Goal: Transaction & Acquisition: Purchase product/service

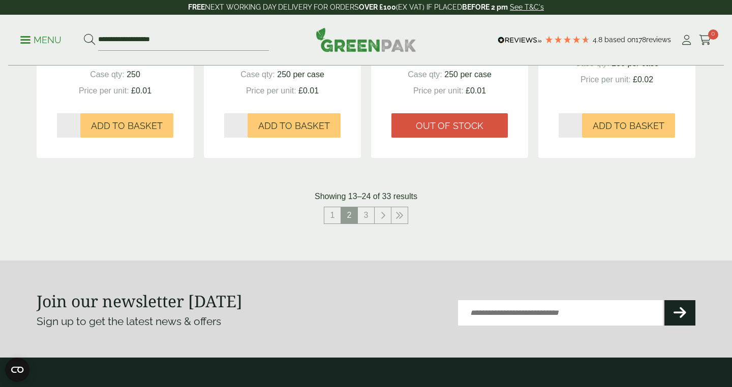
scroll to position [1112, 0]
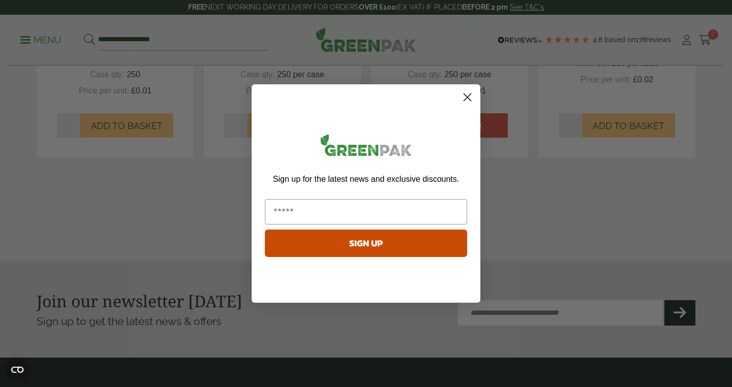
click at [472, 84] on form "Sign up for the latest news and exclusive discounts. SIGN UP ******" at bounding box center [366, 193] width 229 height 219
click at [466, 109] on div "Sign up for the latest news and exclusive discounts. SIGN UP" at bounding box center [366, 196] width 208 height 203
click at [467, 103] on circle "Close dialog" at bounding box center [467, 97] width 17 height 17
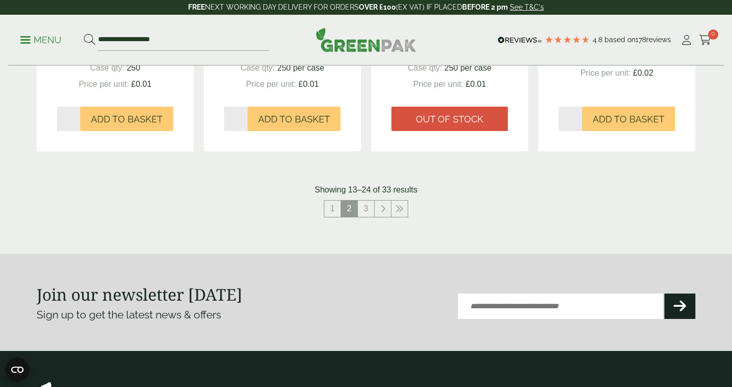
scroll to position [1128, 0]
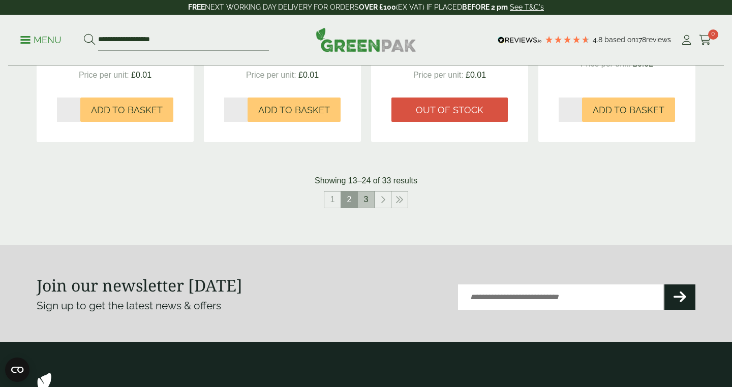
click at [362, 194] on link "3" at bounding box center [366, 200] width 16 height 16
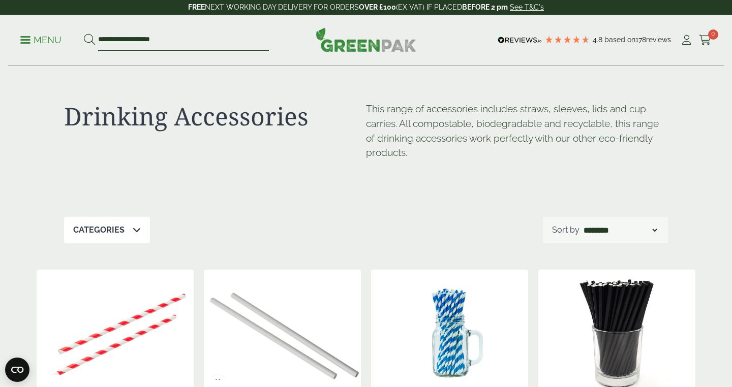
click at [213, 42] on input "**********" at bounding box center [183, 39] width 171 height 21
type input "*********"
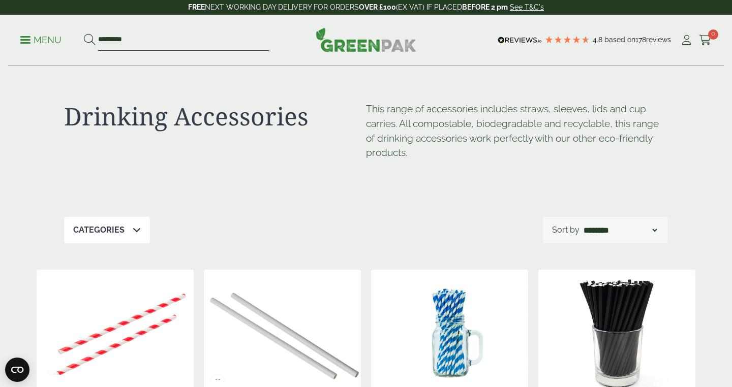
click at [84, 34] on button at bounding box center [89, 40] width 11 height 13
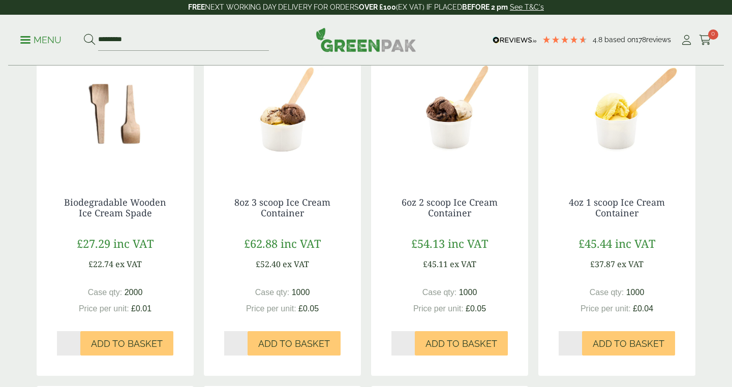
scroll to position [187, 0]
click at [286, 128] on img at bounding box center [282, 113] width 157 height 127
click at [456, 124] on img at bounding box center [449, 113] width 157 height 127
click at [609, 121] on img at bounding box center [616, 113] width 157 height 127
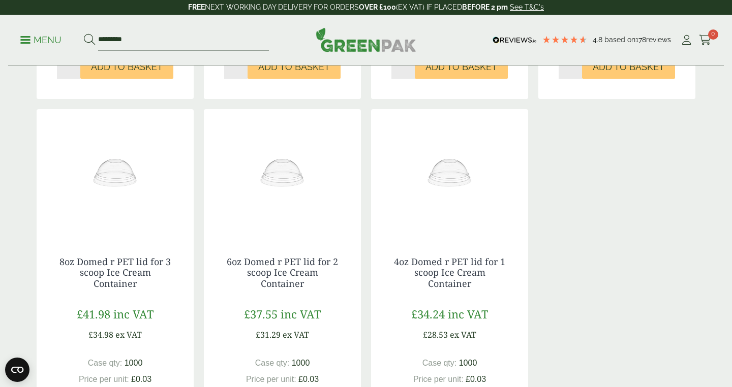
scroll to position [470, 0]
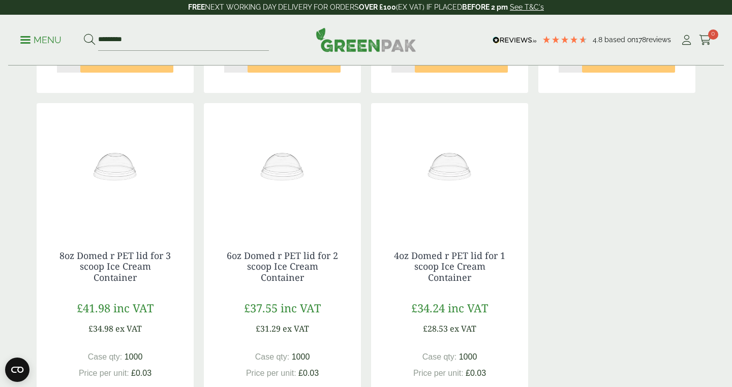
click at [146, 178] on img at bounding box center [115, 166] width 157 height 127
click at [290, 172] on img at bounding box center [282, 166] width 157 height 127
click at [423, 179] on img at bounding box center [449, 166] width 157 height 127
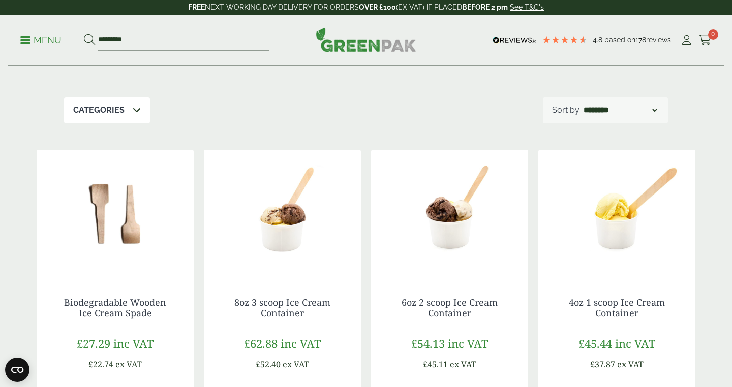
scroll to position [93, 0]
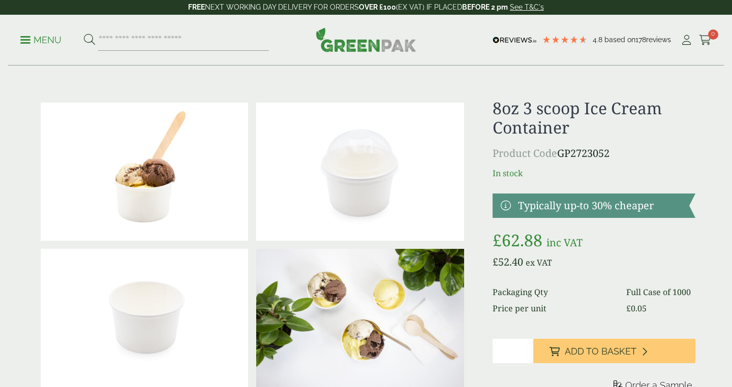
scroll to position [2, 0]
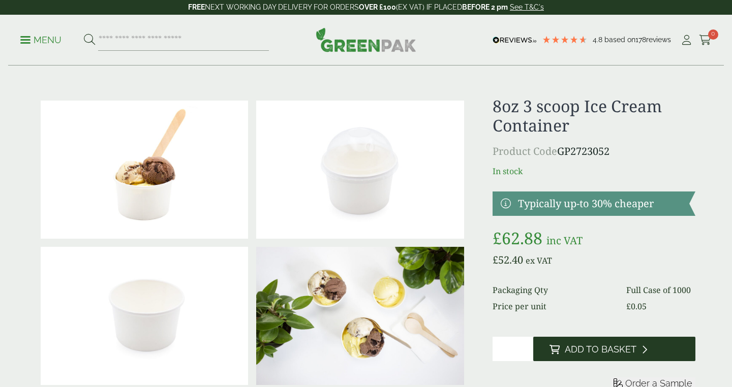
click at [572, 344] on span "Add to Basket" at bounding box center [601, 349] width 72 height 11
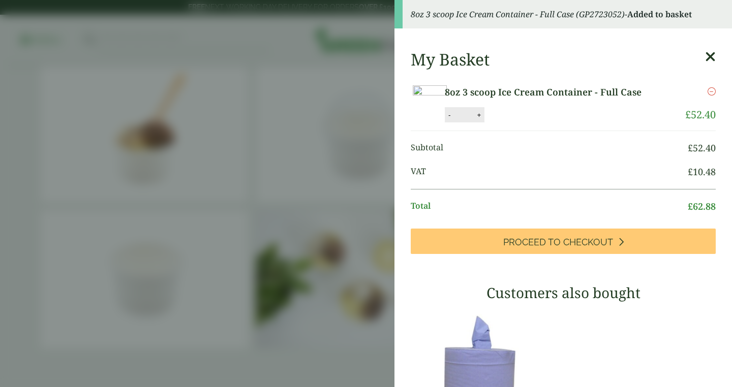
scroll to position [39, 0]
click at [713, 57] on icon at bounding box center [710, 57] width 11 height 14
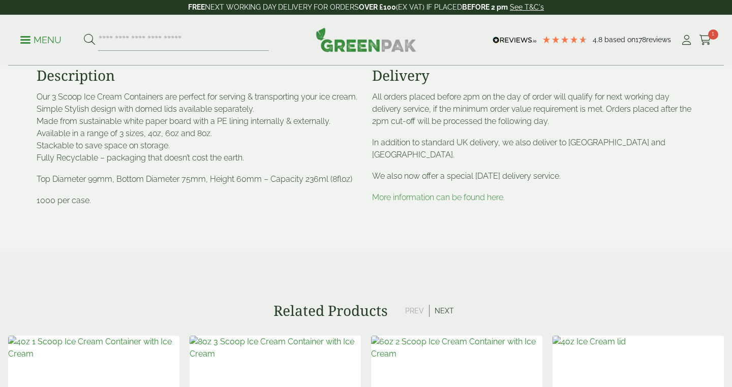
scroll to position [668, 0]
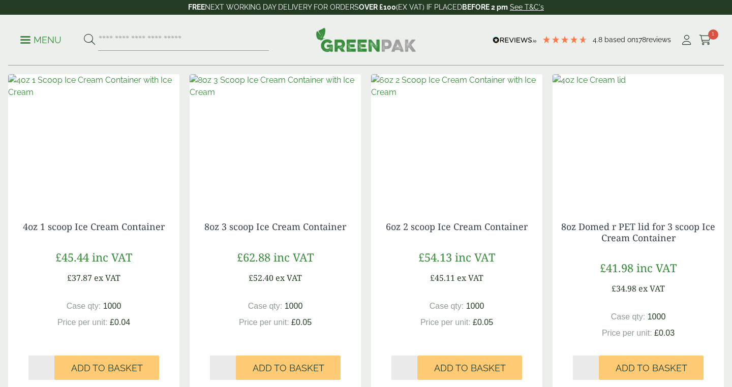
click at [627, 175] on img at bounding box center [638, 137] width 171 height 127
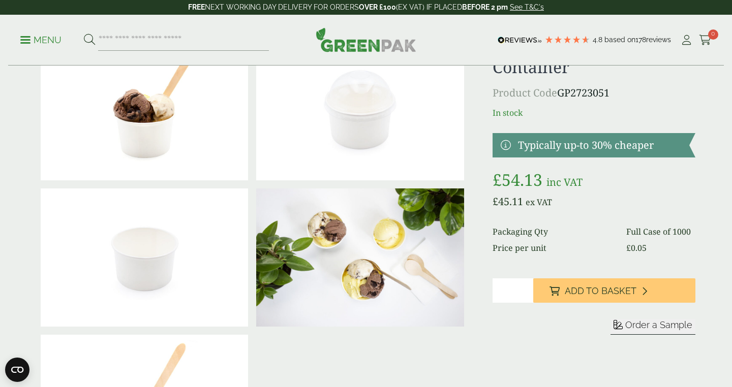
scroll to position [62, 0]
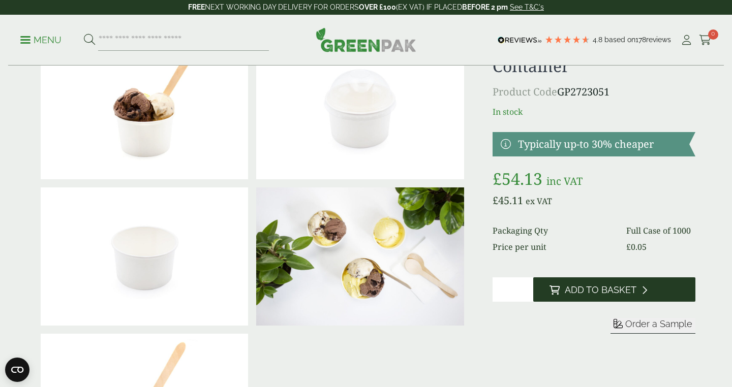
click at [582, 297] on button "Add to Basket" at bounding box center [614, 290] width 162 height 24
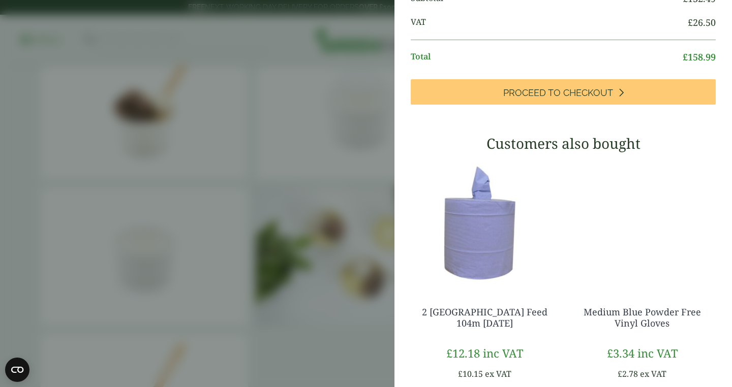
scroll to position [384, 0]
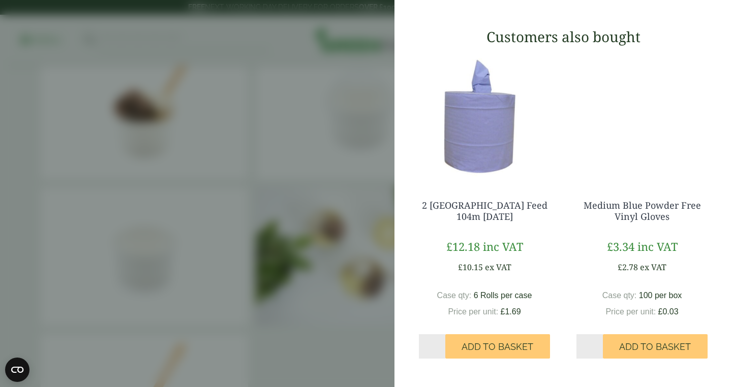
click at [391, 232] on aside "My Basket 8oz 3 scoop Ice Cream Container - Full Case 8oz 3 scoop Ice Cream Con…" at bounding box center [366, 193] width 732 height 387
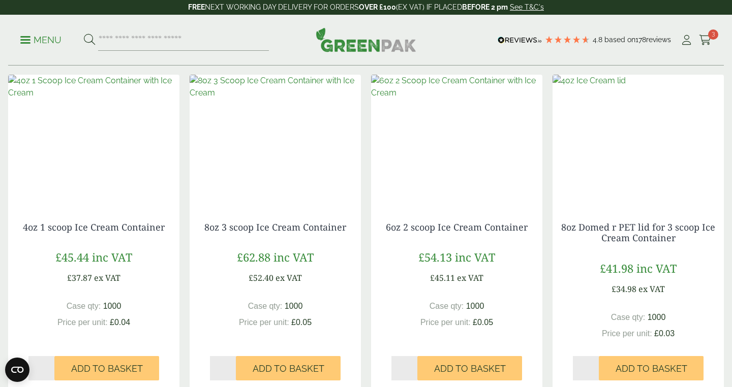
scroll to position [776, 0]
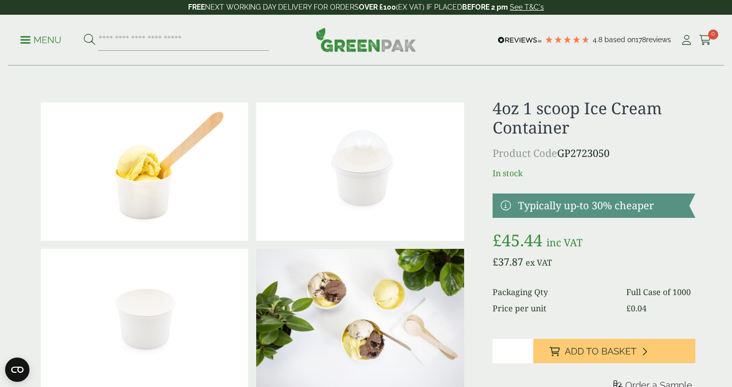
scroll to position [43, 0]
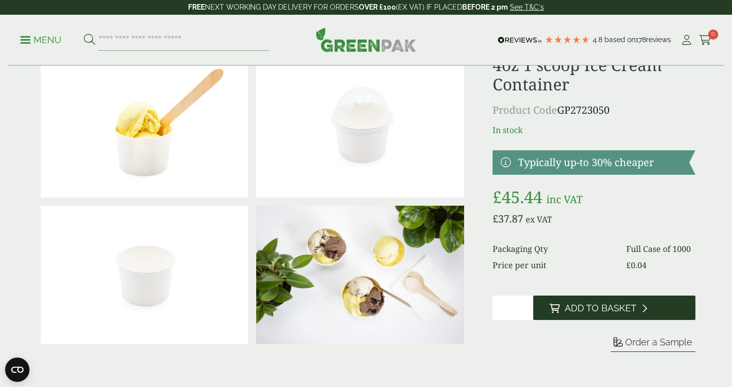
click at [578, 317] on button "Add to Basket" at bounding box center [614, 308] width 162 height 24
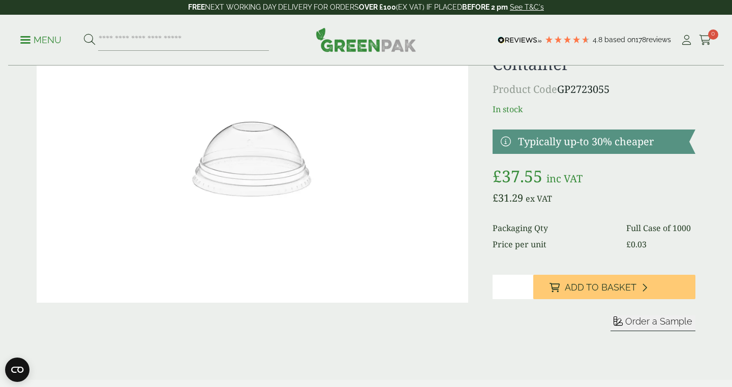
scroll to position [93, 0]
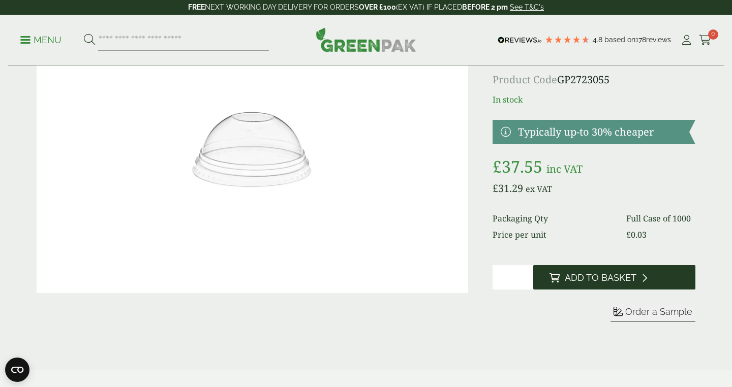
click at [558, 279] on icon at bounding box center [555, 278] width 10 height 9
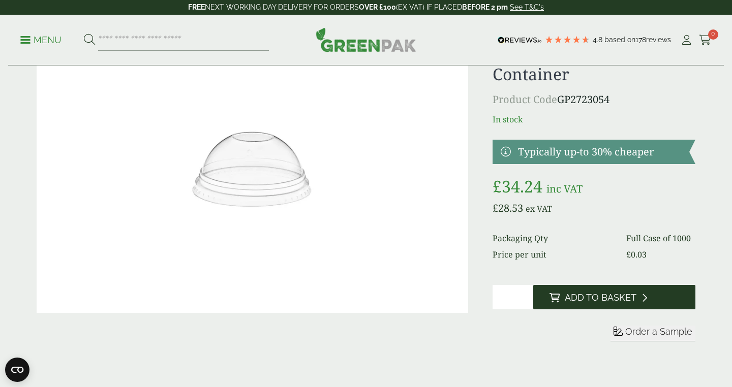
scroll to position [81, 0]
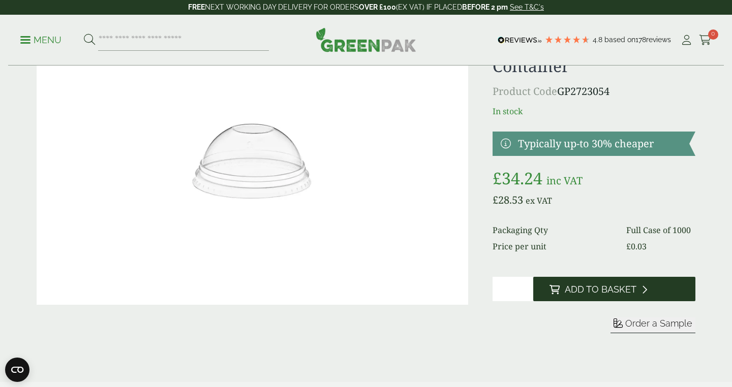
click at [585, 287] on span "Add to Basket" at bounding box center [601, 289] width 72 height 11
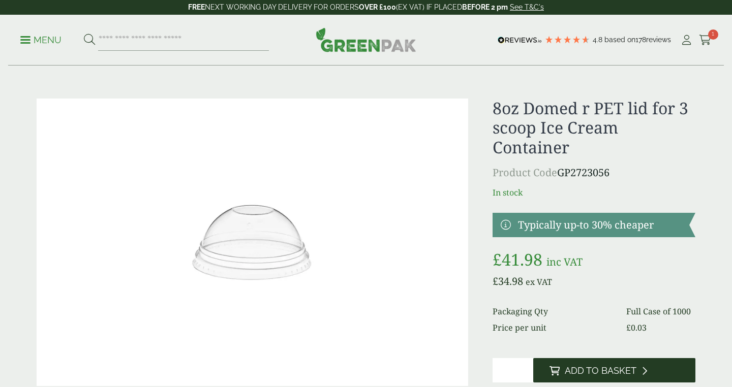
scroll to position [92, 0]
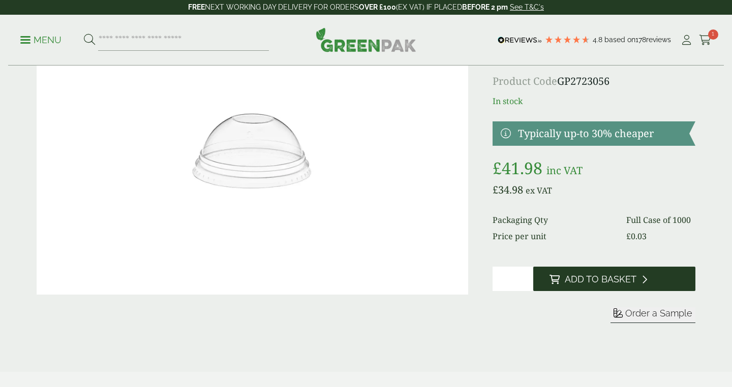
click at [584, 275] on span "Add to Basket" at bounding box center [601, 279] width 72 height 11
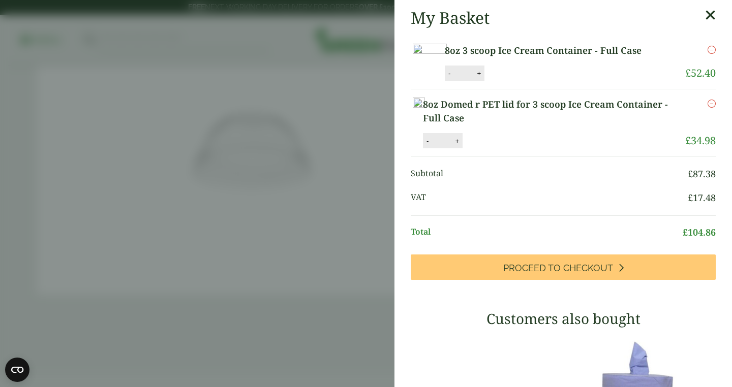
click at [707, 16] on icon at bounding box center [710, 15] width 11 height 14
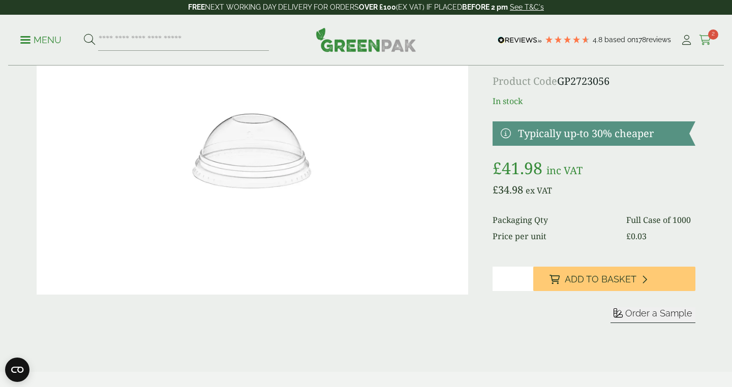
click at [706, 42] on icon at bounding box center [705, 40] width 13 height 10
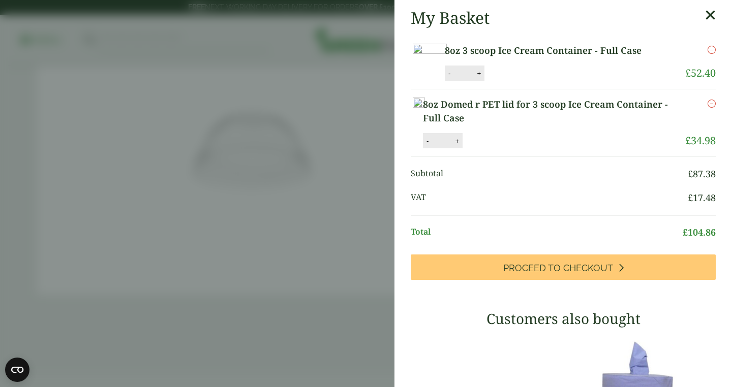
click at [712, 13] on icon at bounding box center [710, 15] width 11 height 14
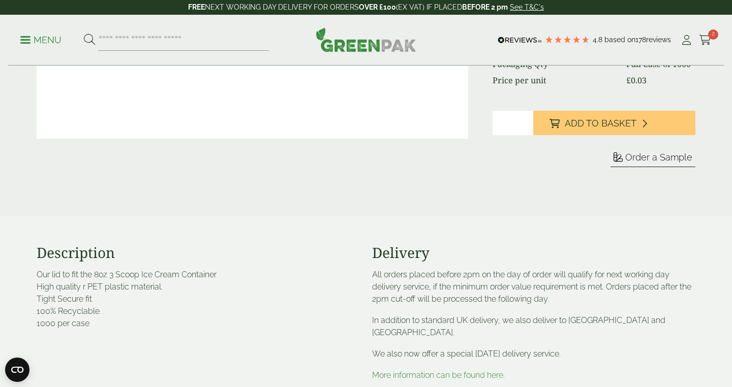
scroll to position [0, 0]
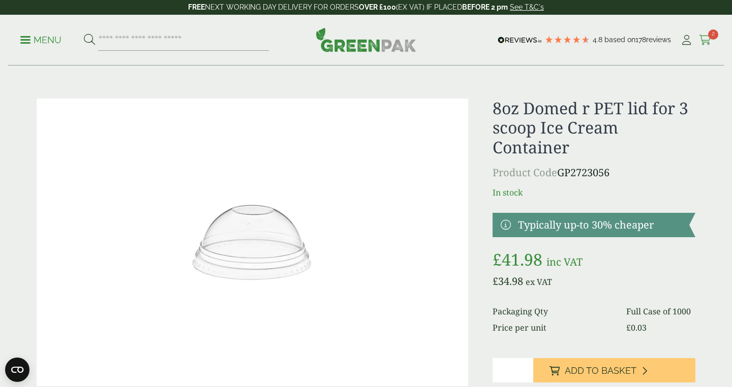
click at [708, 36] on span "2" at bounding box center [713, 34] width 10 height 10
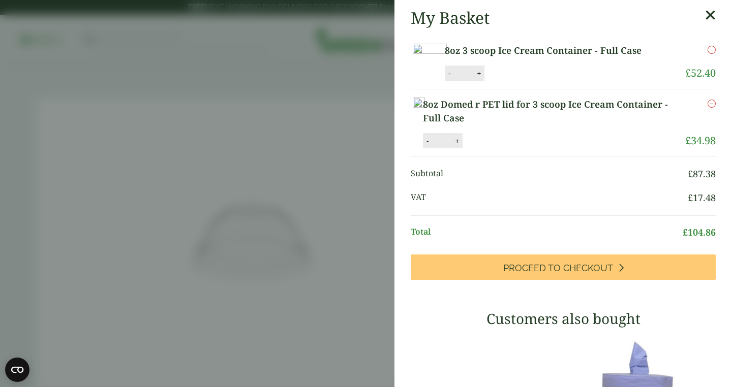
click at [716, 15] on div "My Basket 8oz 3 scoop Ice Cream Container - Full Case 8oz 3 scoop Ice Cream Con…" at bounding box center [564, 335] width 338 height 670
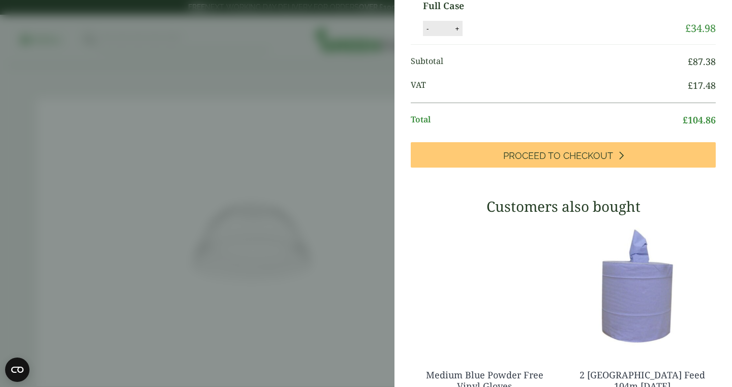
scroll to position [123, 0]
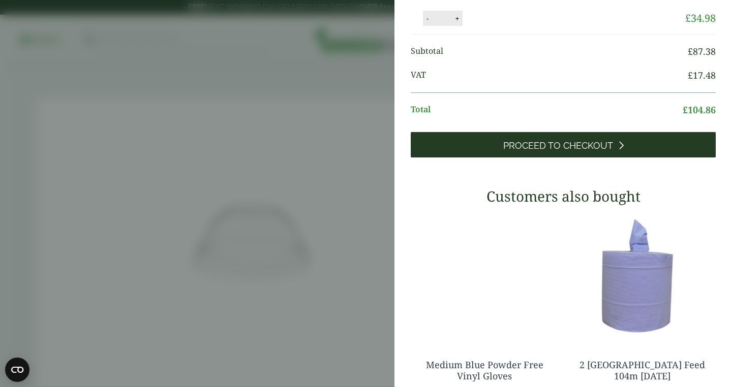
click at [607, 152] on span "Proceed to Checkout" at bounding box center [558, 145] width 110 height 11
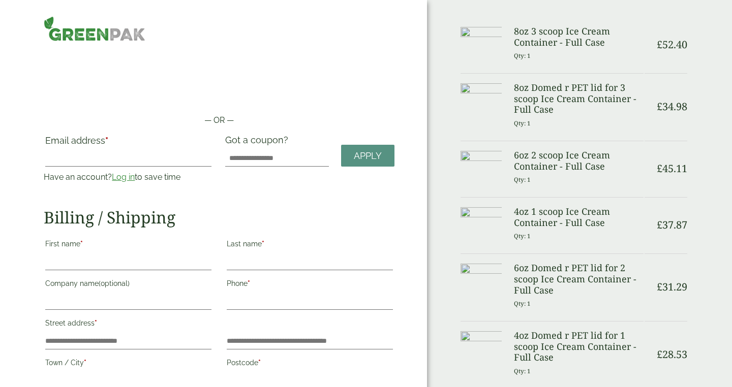
click at [121, 38] on img at bounding box center [95, 28] width 102 height 25
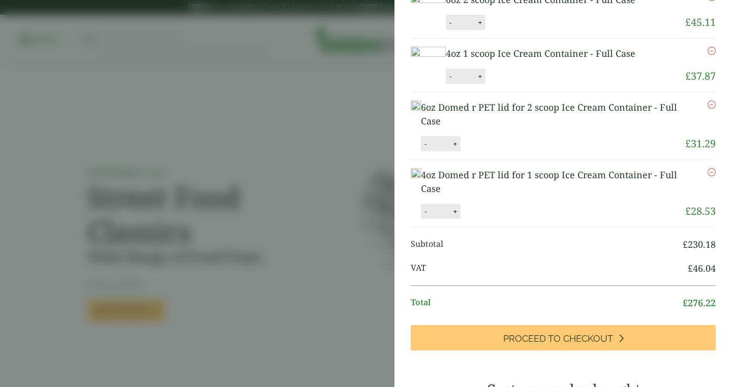
scroll to position [172, 0]
click at [712, 55] on icon "Remove this item" at bounding box center [712, 51] width 8 height 8
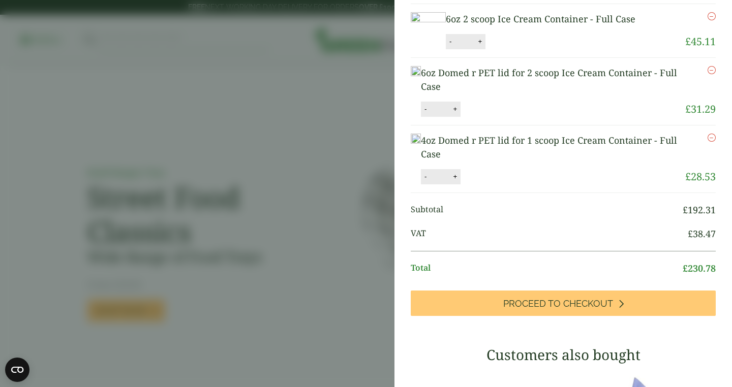
scroll to position [214, 0]
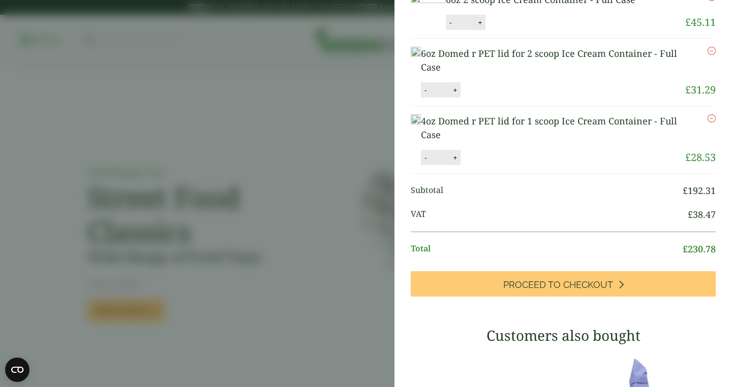
click at [712, 123] on icon "Remove this item" at bounding box center [712, 118] width 8 height 8
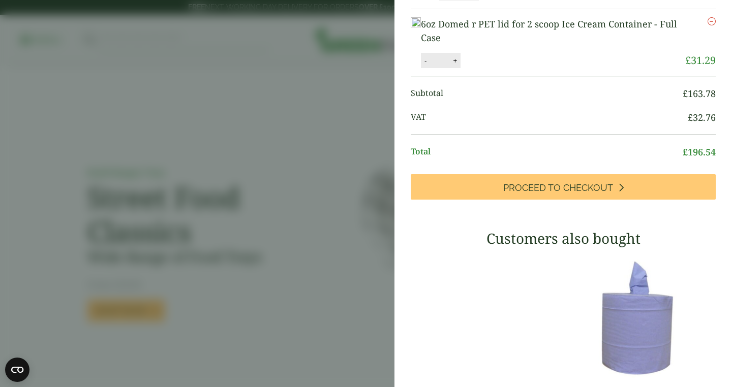
scroll to position [206, 0]
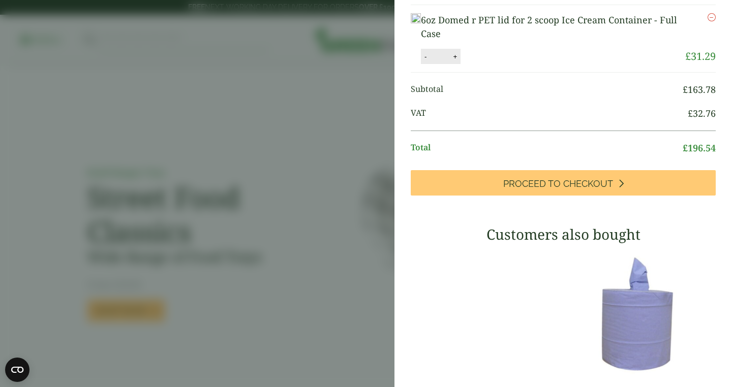
drag, startPoint x: 715, startPoint y: 159, endPoint x: 671, endPoint y: 159, distance: 44.7
click at [671, 131] on li "VAT £ 32.76" at bounding box center [563, 116] width 305 height 29
copy li "£ 32.76"
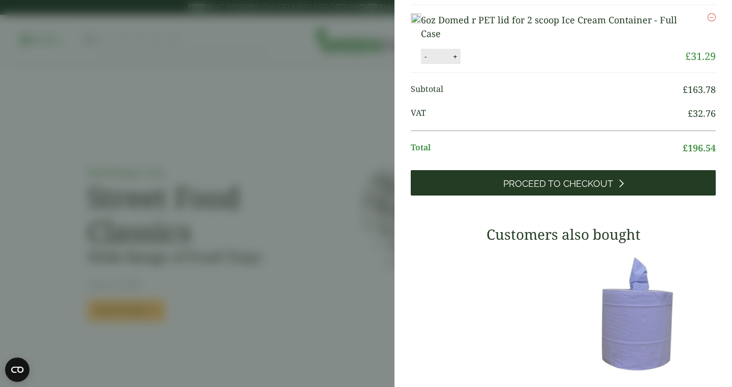
click at [611, 190] on span "Proceed to Checkout" at bounding box center [558, 183] width 110 height 11
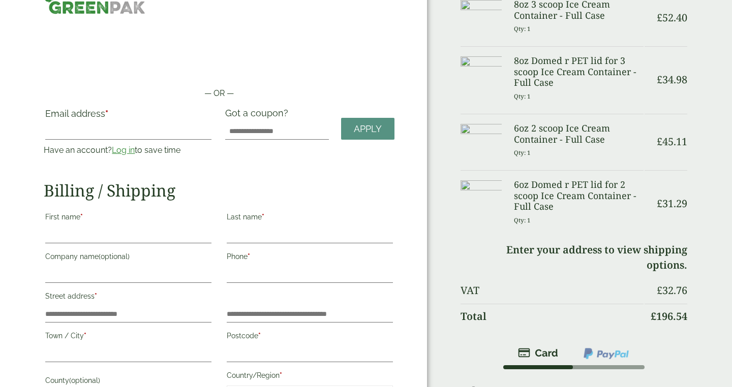
scroll to position [53, 0]
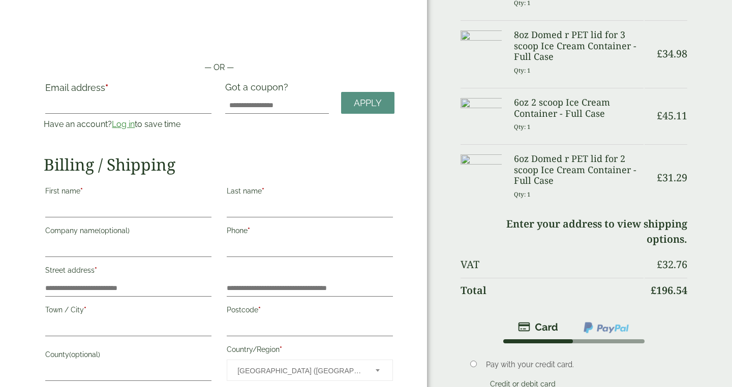
click at [150, 215] on input "First name *" at bounding box center [128, 209] width 166 height 16
type input "*****"
type input "**********"
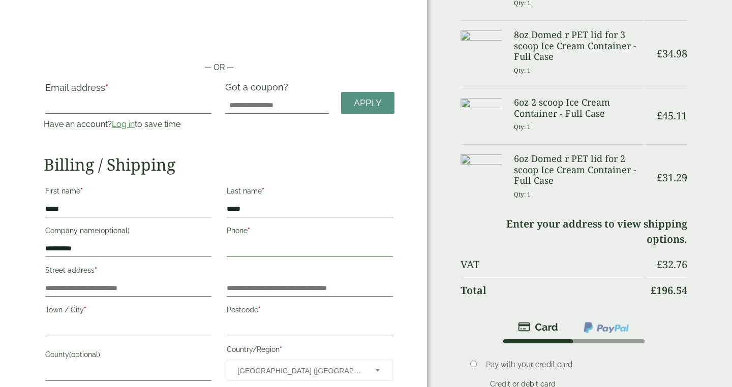
type input "**********"
type input "******"
type input "*******"
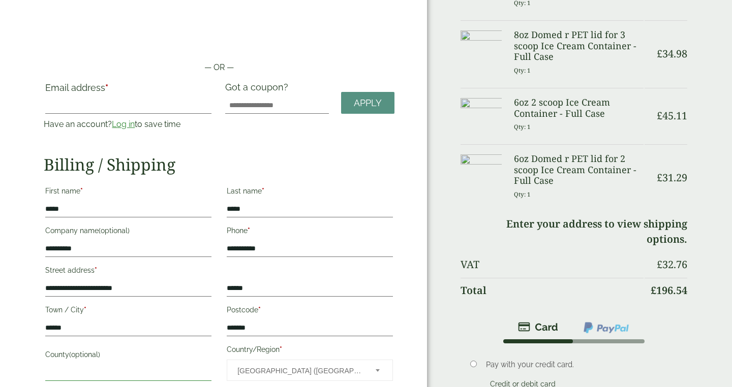
type input "******"
click at [300, 125] on div "Got a coupon? Apply" at bounding box center [310, 110] width 182 height 57
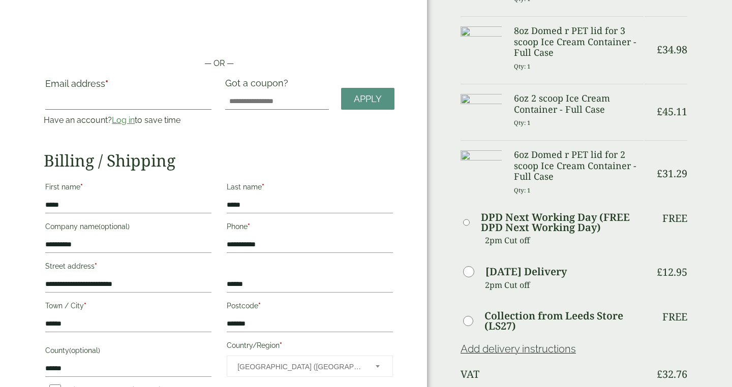
scroll to position [56, 0]
